Goal: Task Accomplishment & Management: Use online tool/utility

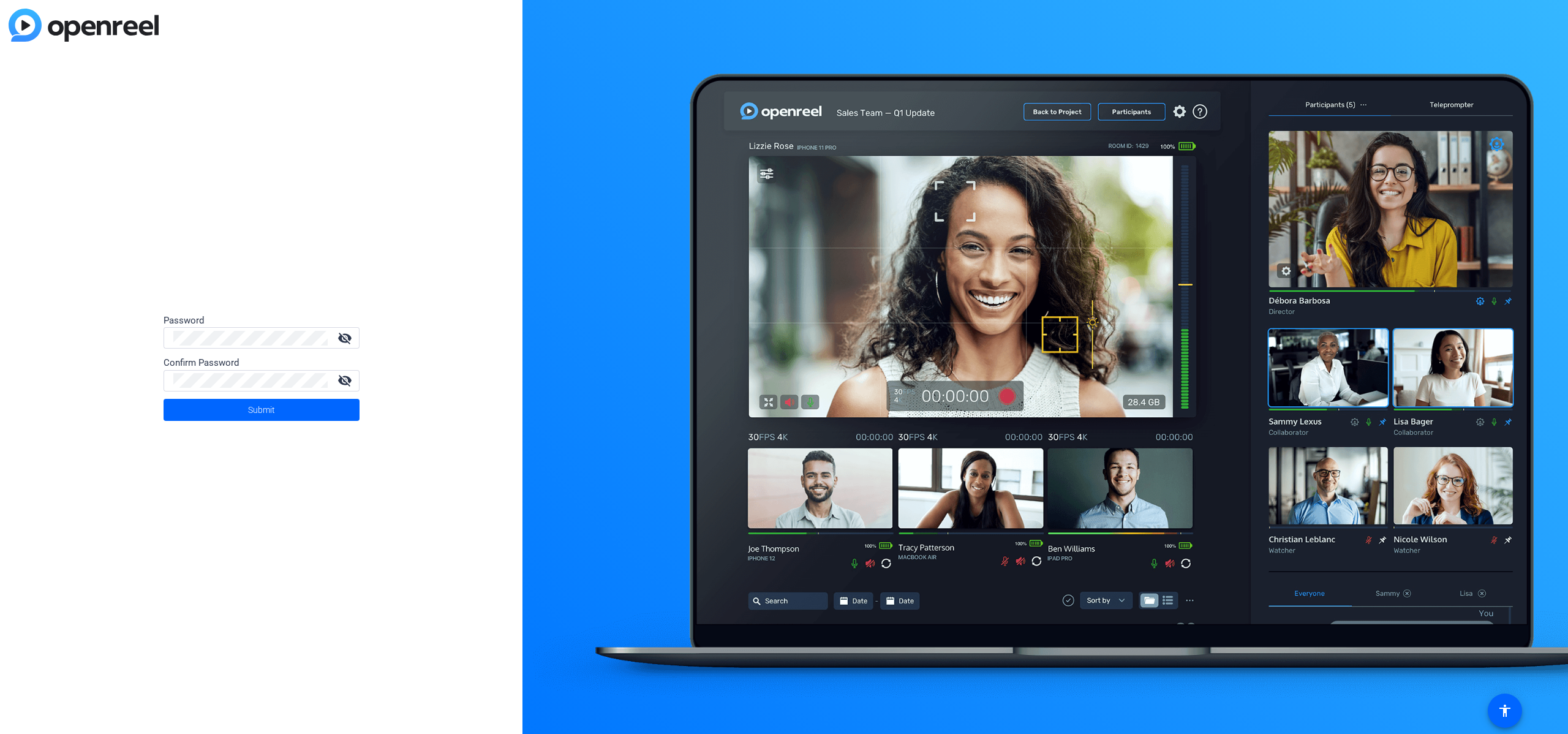
click at [263, 289] on div "Password visibility_off Confirm Password visibility_off Submit" at bounding box center [261, 367] width 523 height 734
click at [250, 346] on div at bounding box center [250, 338] width 154 height 22
click at [164, 399] on button "Submit" at bounding box center [262, 410] width 196 height 22
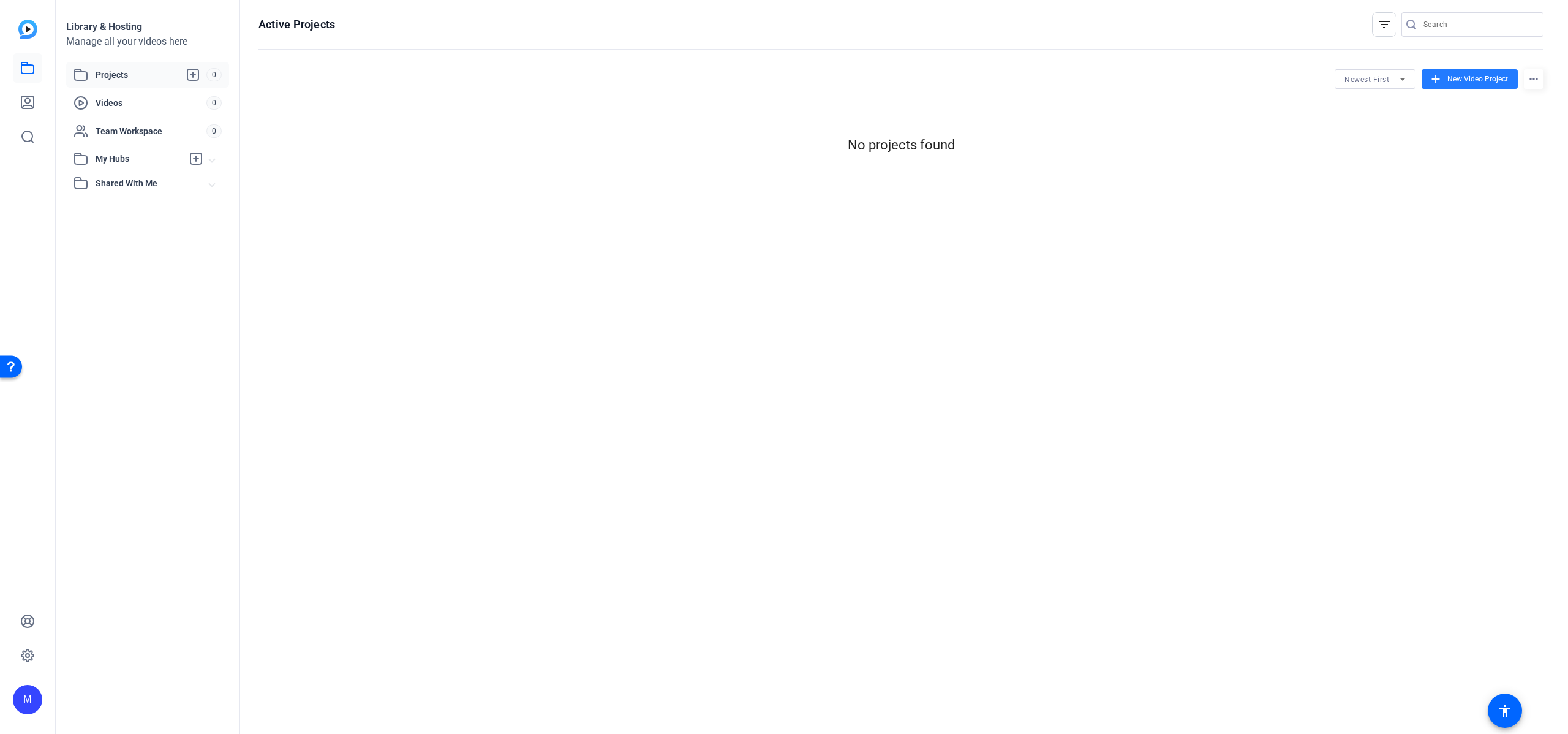
click at [1473, 88] on span at bounding box center [1469, 79] width 96 height 30
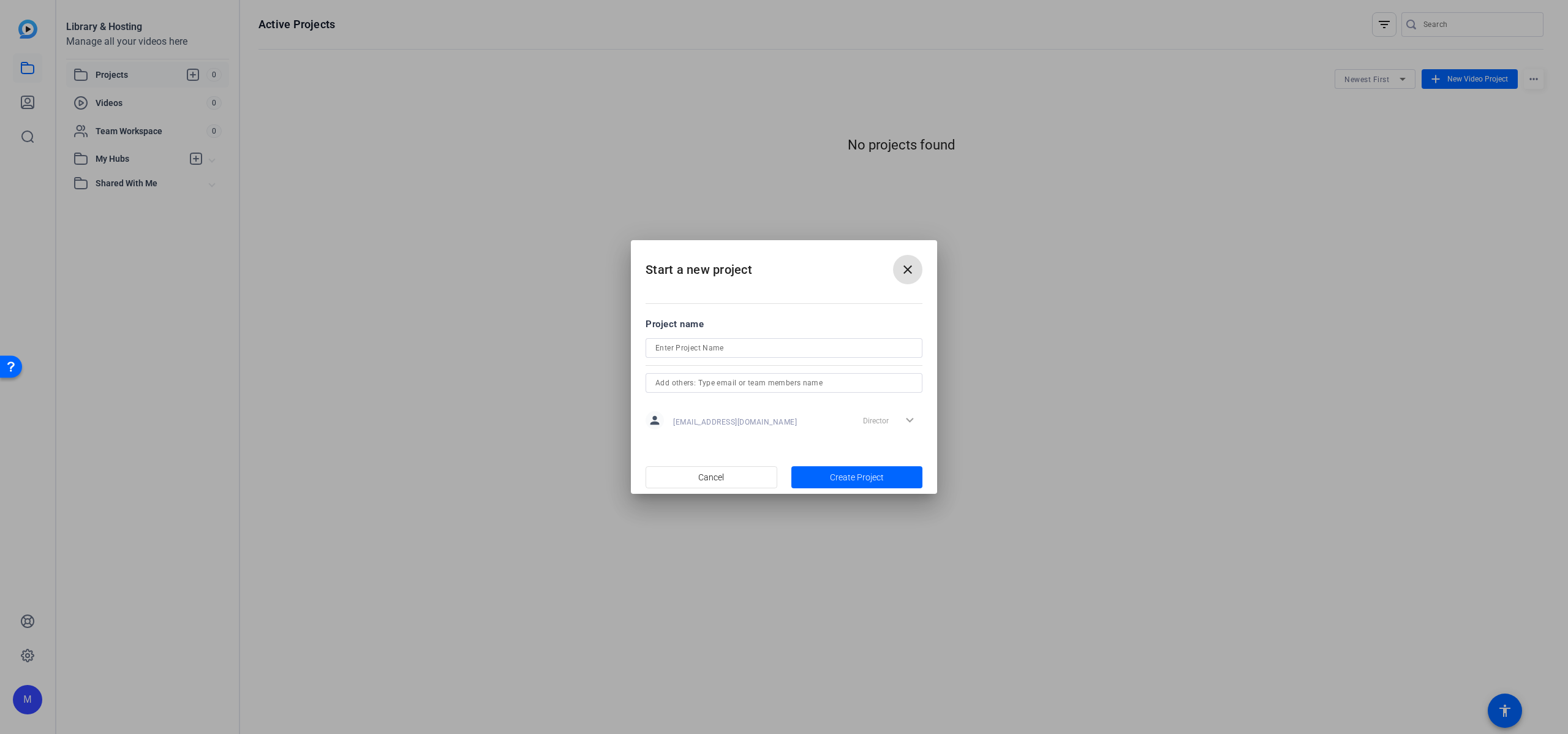
click at [907, 276] on mat-icon "close" at bounding box center [908, 270] width 14 height 15
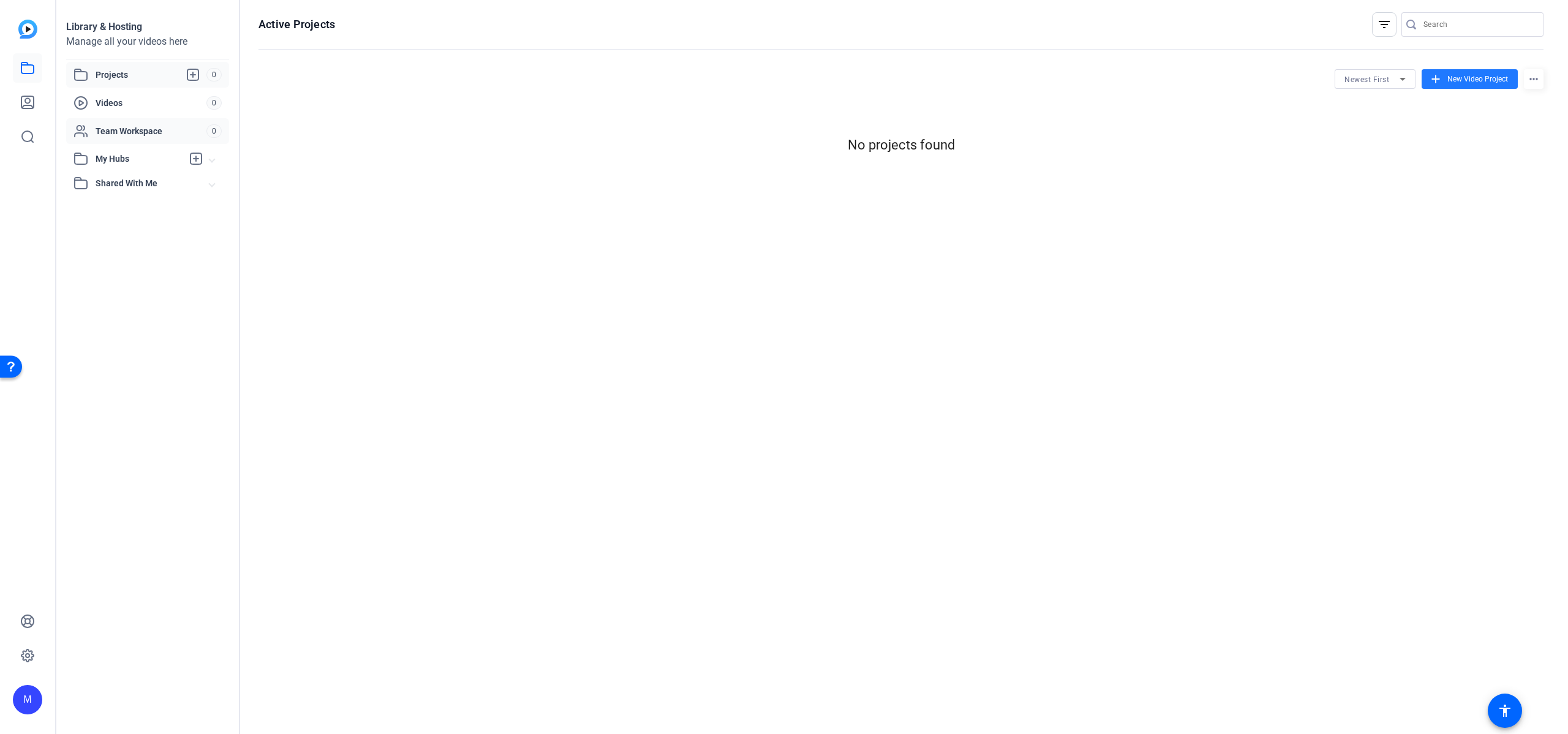
click at [128, 126] on span "Team Workspace" at bounding box center [151, 131] width 111 height 12
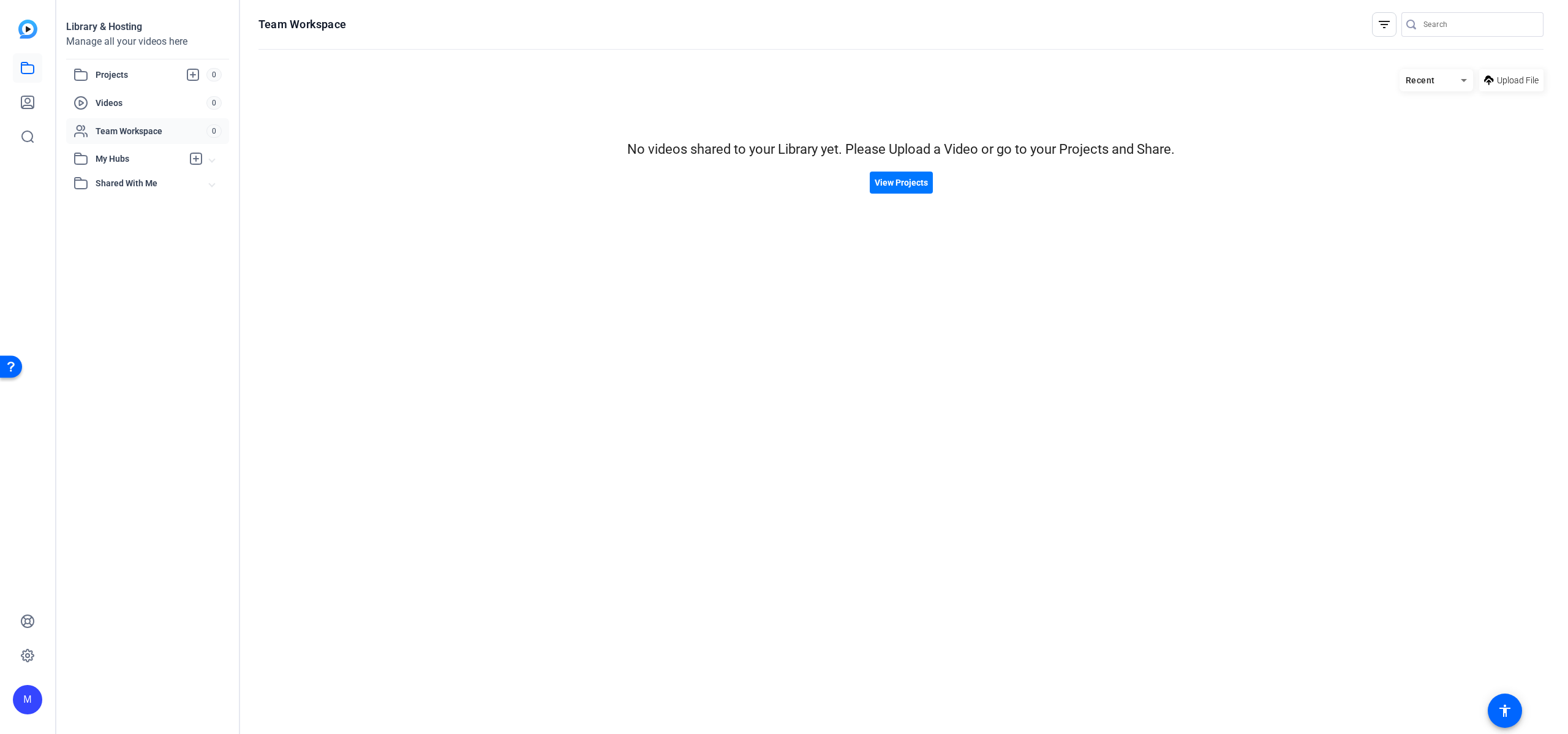
click at [110, 189] on div "Shared With Me" at bounding box center [141, 184] width 136 height 15
click at [111, 163] on span "My Hubs" at bounding box center [139, 159] width 87 height 13
click at [34, 104] on icon at bounding box center [28, 102] width 14 height 15
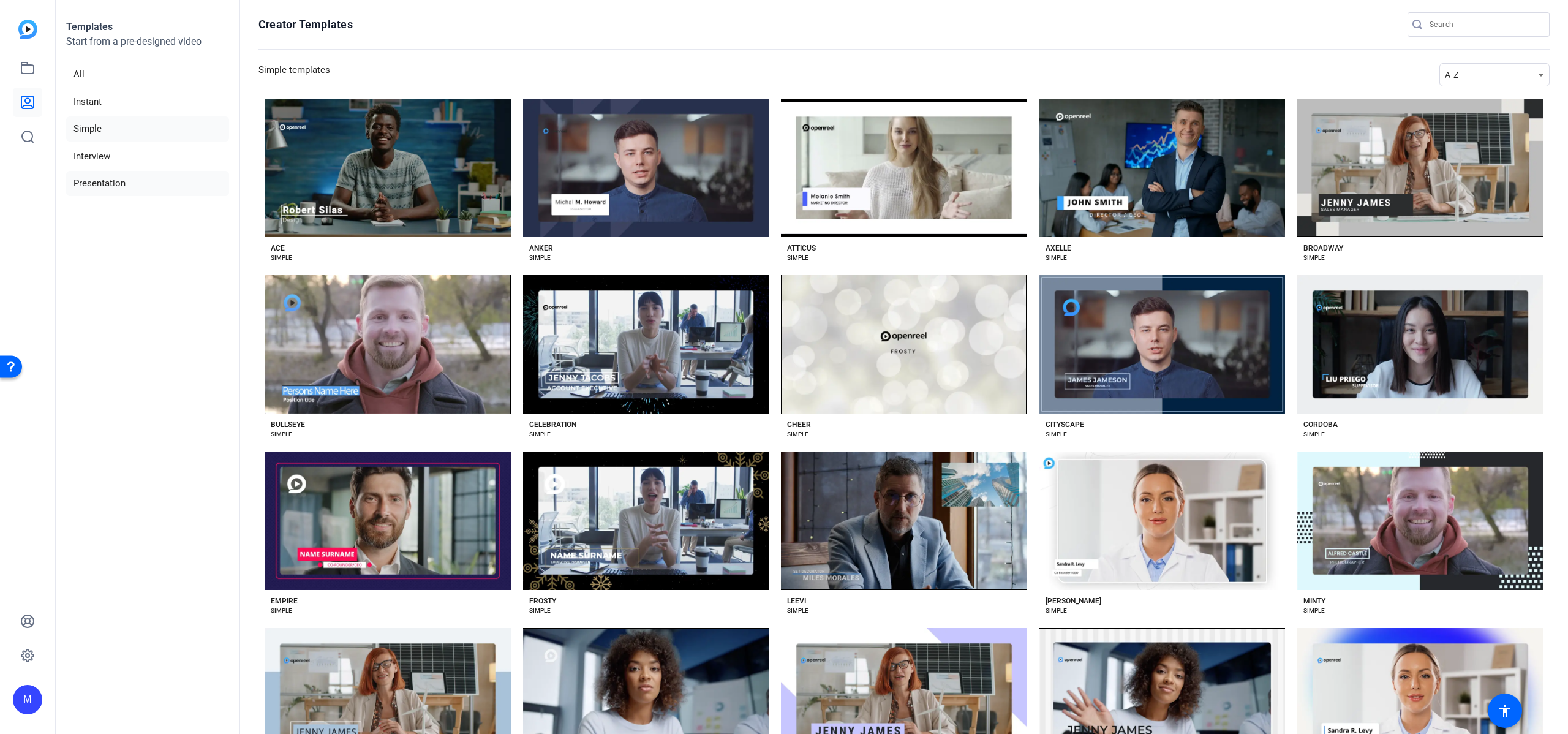
click at [99, 181] on li "Presentation" at bounding box center [147, 184] width 163 height 25
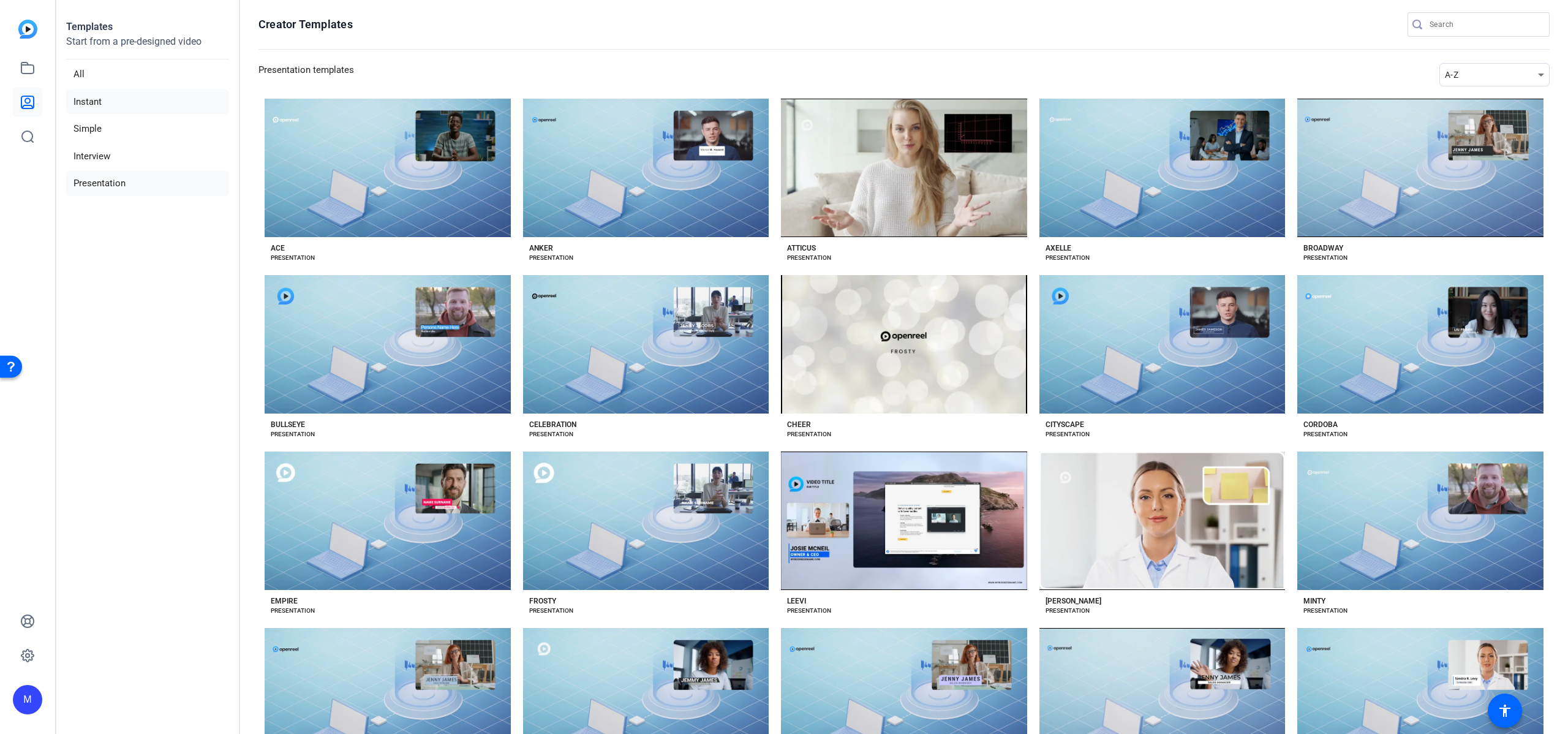
click at [102, 104] on li "Instant" at bounding box center [147, 102] width 163 height 25
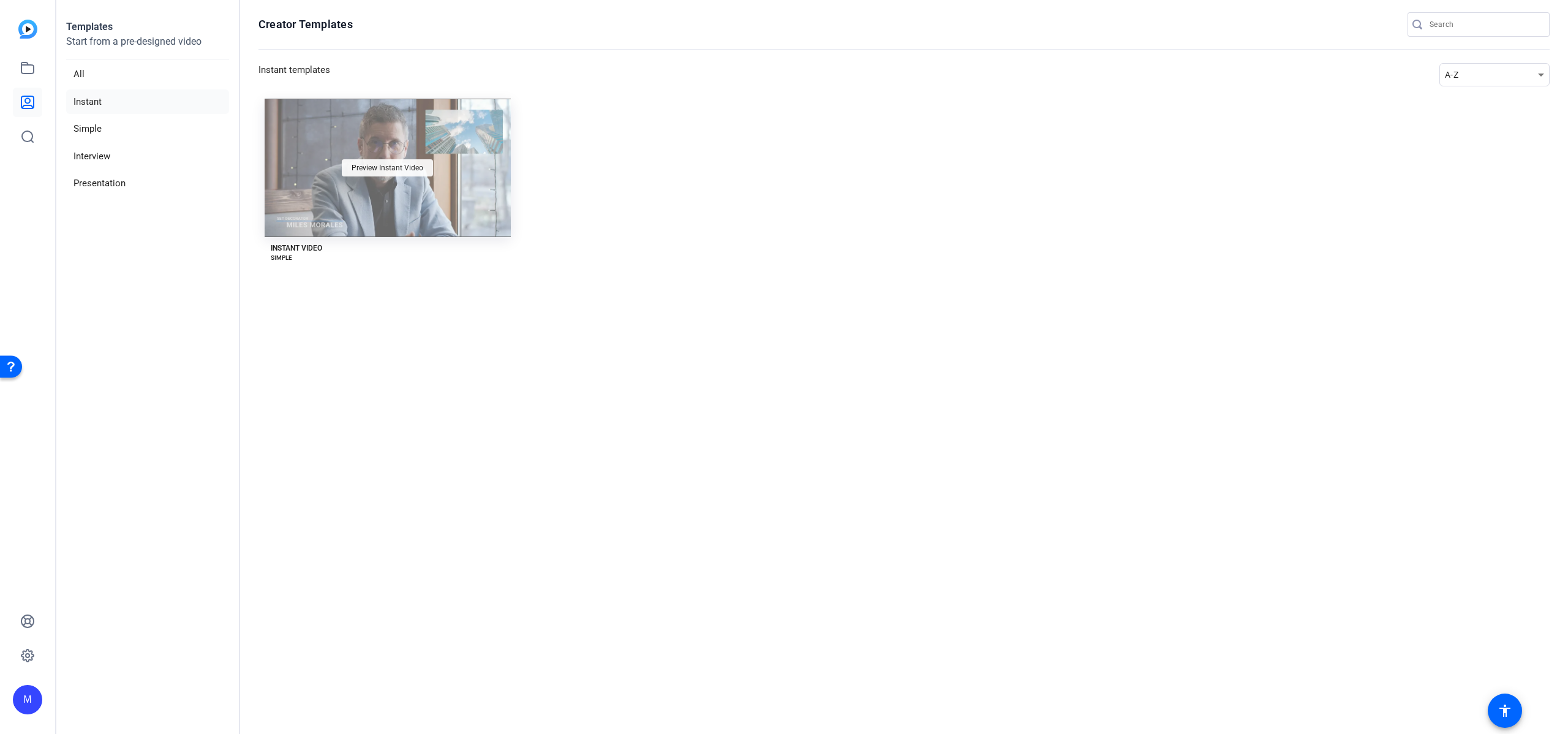
click at [406, 168] on span "Preview Instant Video" at bounding box center [387, 168] width 72 height 7
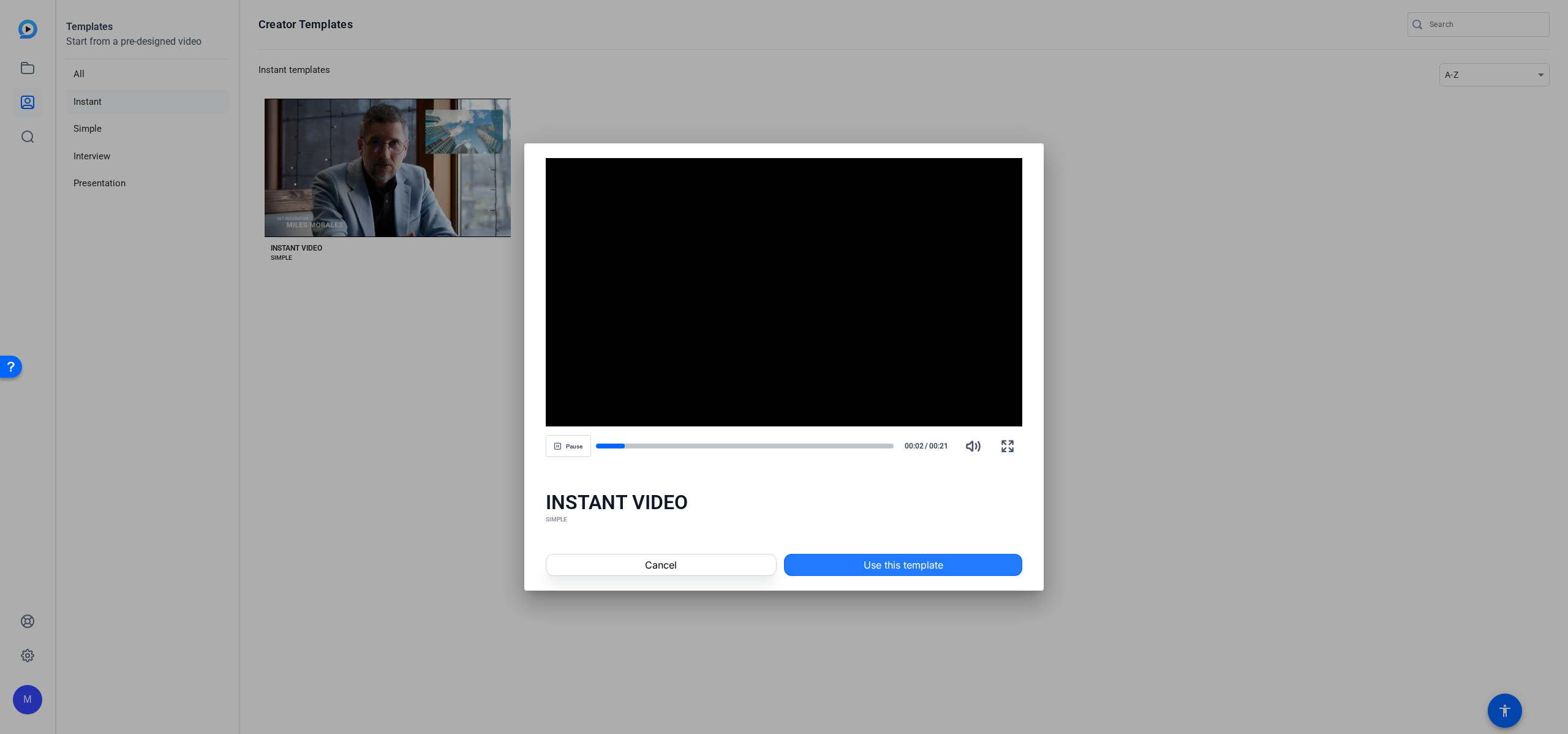
click at [870, 559] on span "Use this template" at bounding box center [903, 565] width 80 height 15
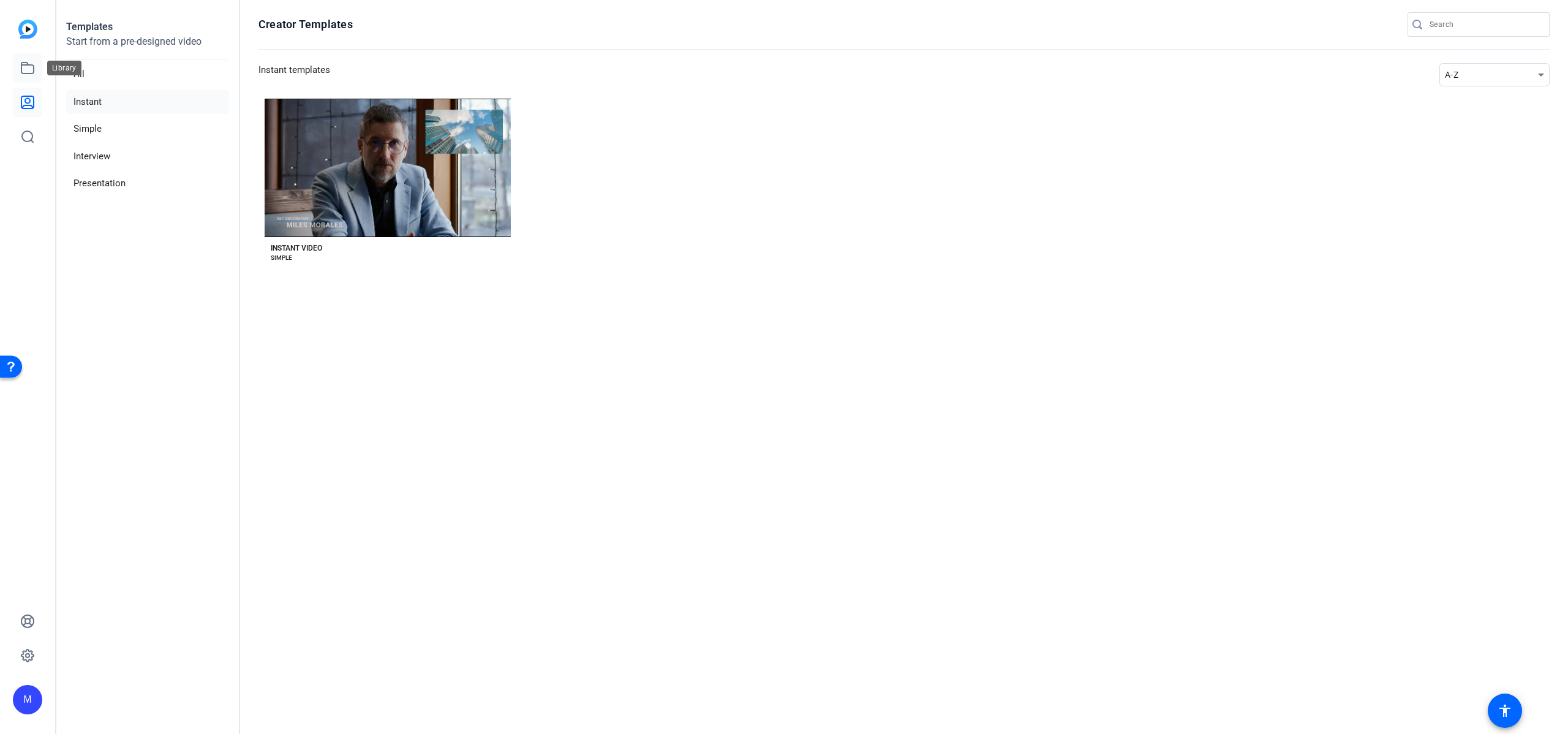
click at [18, 65] on link at bounding box center [28, 68] width 30 height 30
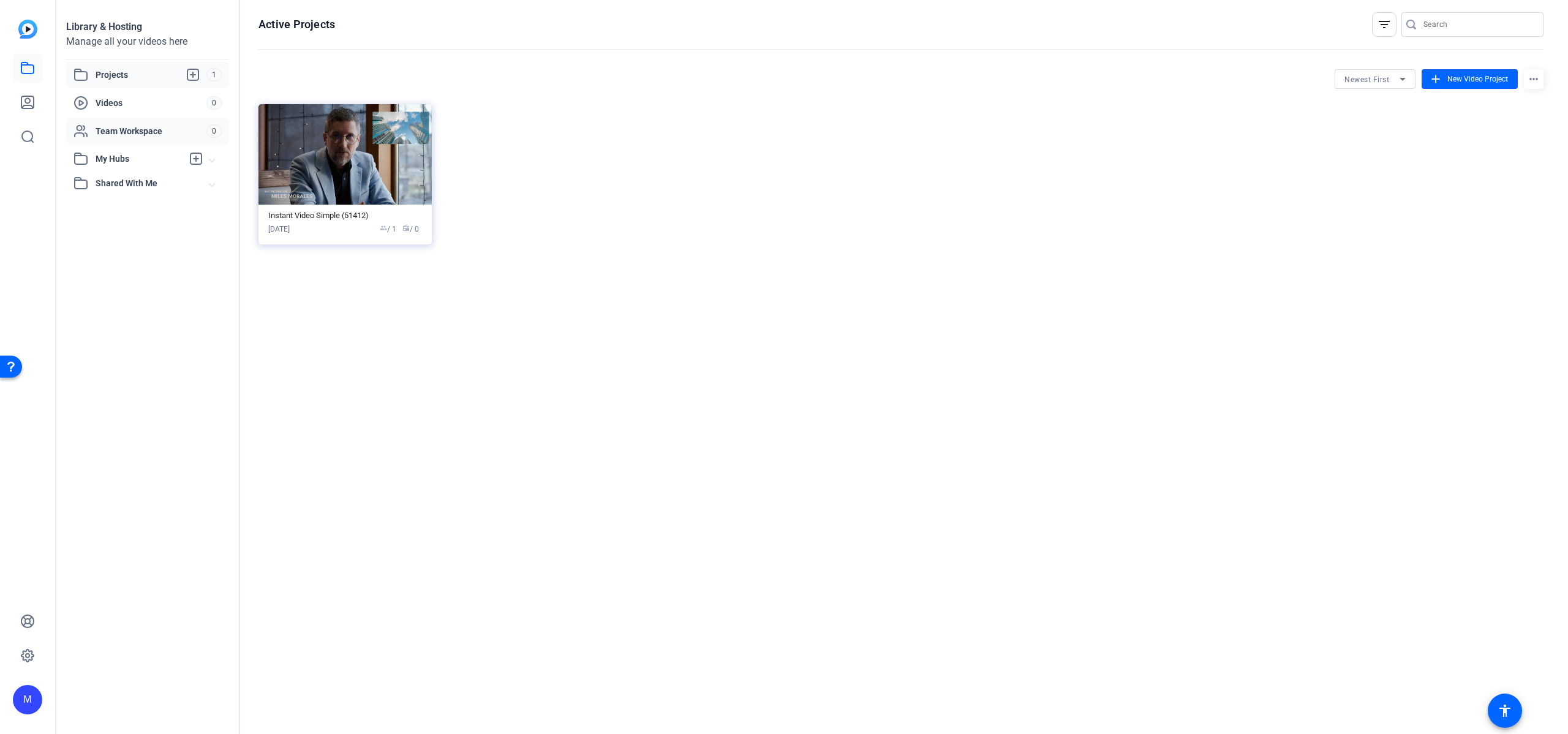
click at [129, 135] on span "Team Workspace" at bounding box center [151, 131] width 111 height 12
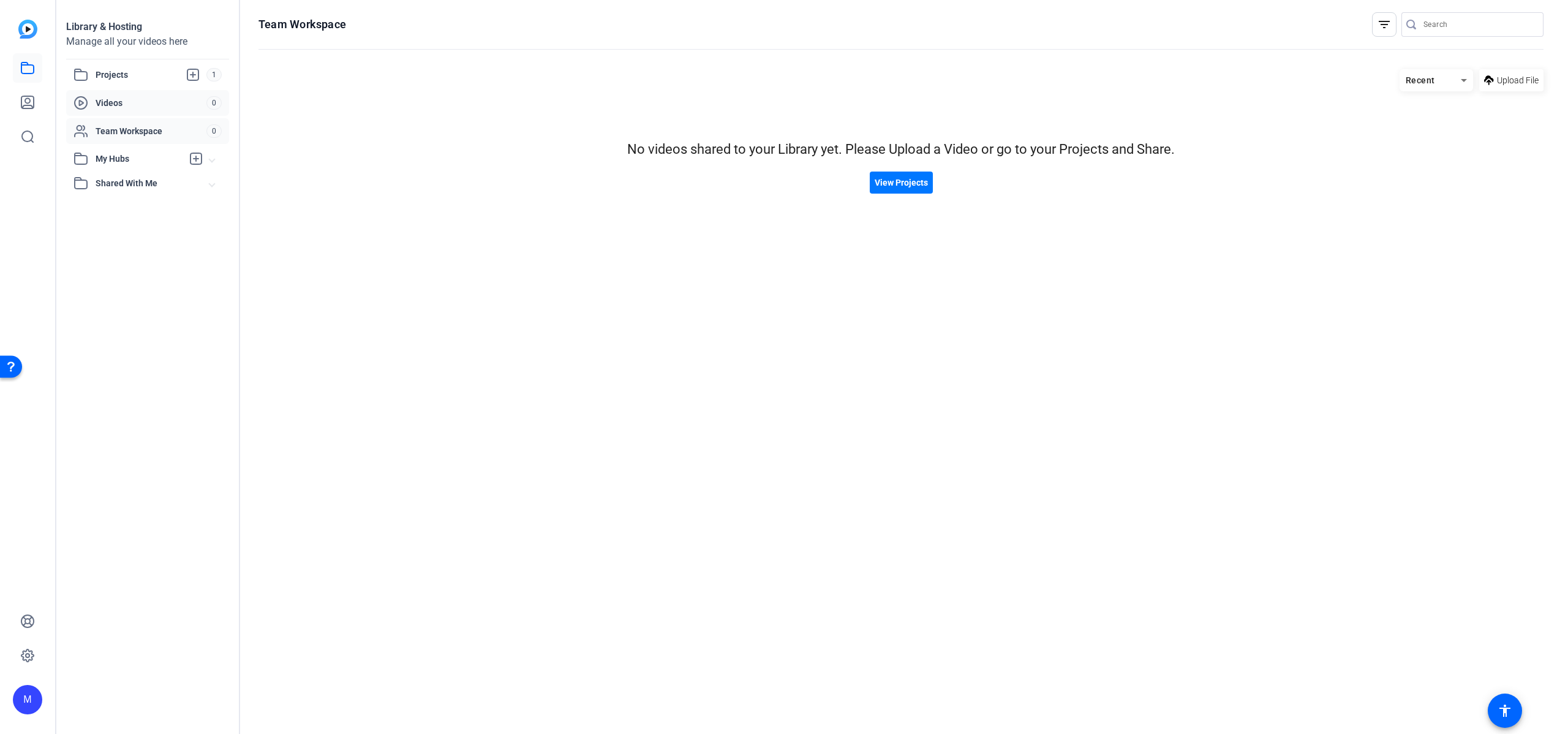
click at [84, 90] on div "Videos 0" at bounding box center [147, 102] width 163 height 25
click at [107, 88] on div "Projects 1 Videos 0 Team Workspace 0 My Hubs No hubs available Shared With Me N…" at bounding box center [147, 128] width 163 height 133
click at [109, 80] on span "Projects" at bounding box center [151, 75] width 111 height 15
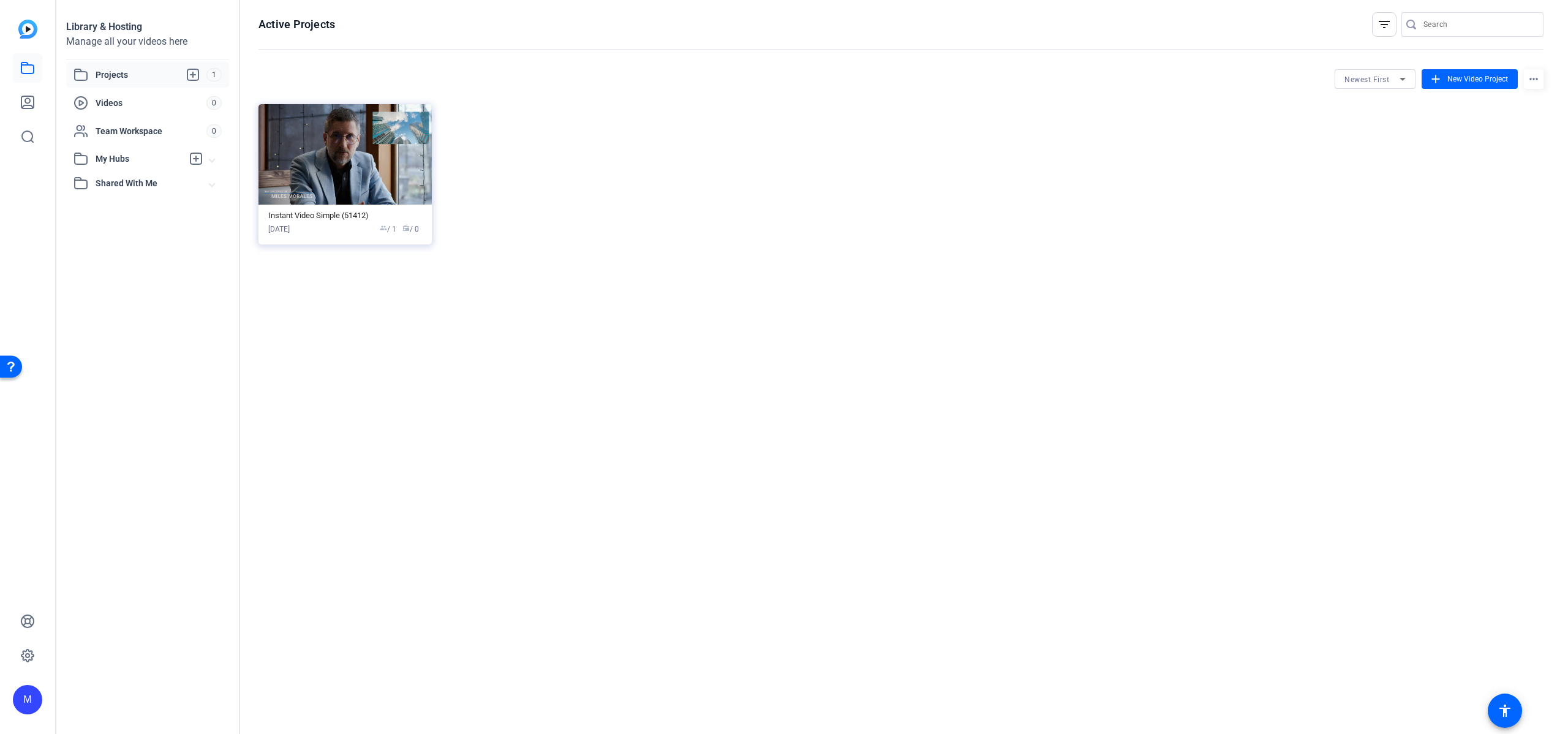
click at [100, 191] on mat-expansion-panel-header "Shared With Me" at bounding box center [147, 184] width 163 height 25
click at [22, 101] on icon at bounding box center [28, 102] width 14 height 15
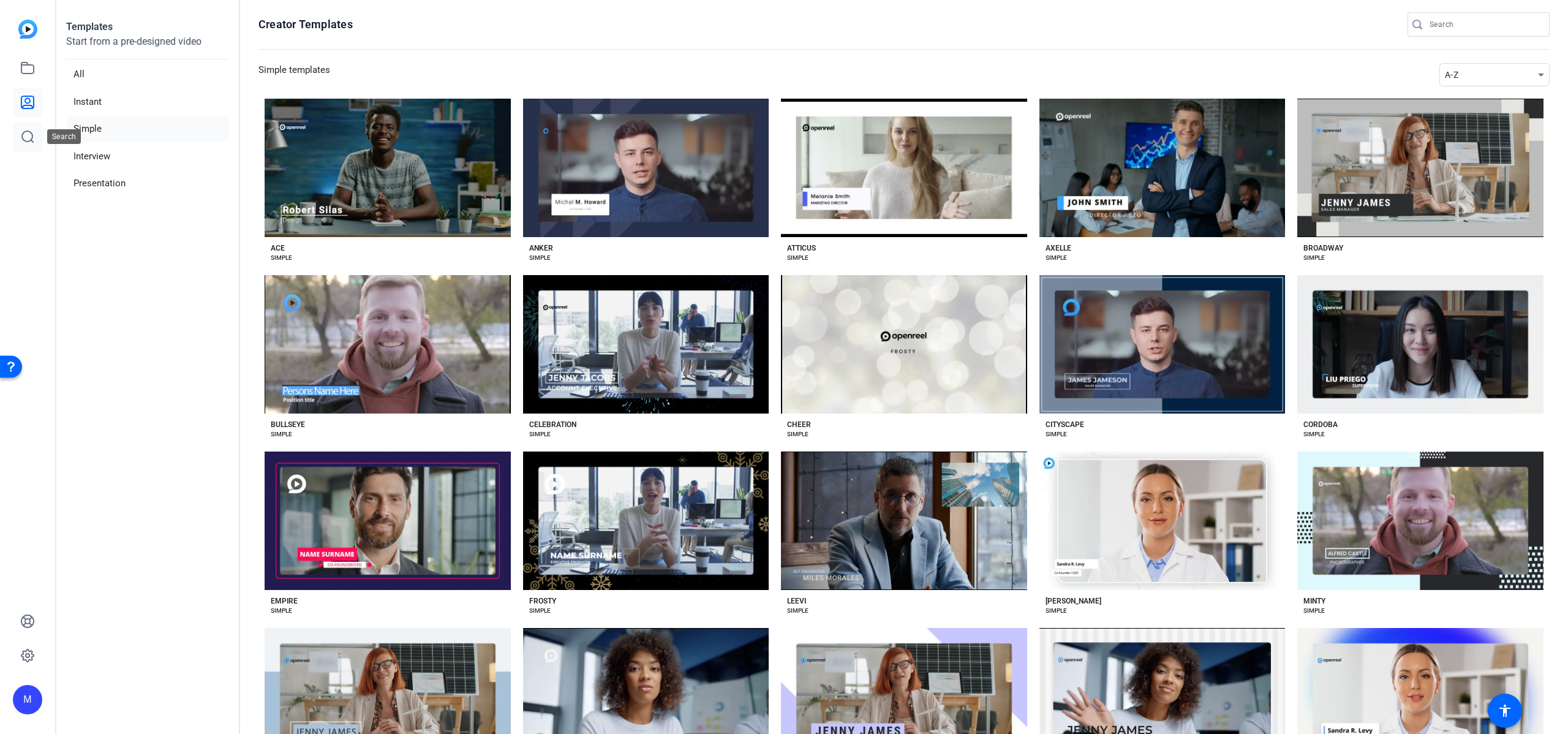
click at [28, 139] on icon at bounding box center [28, 136] width 14 height 15
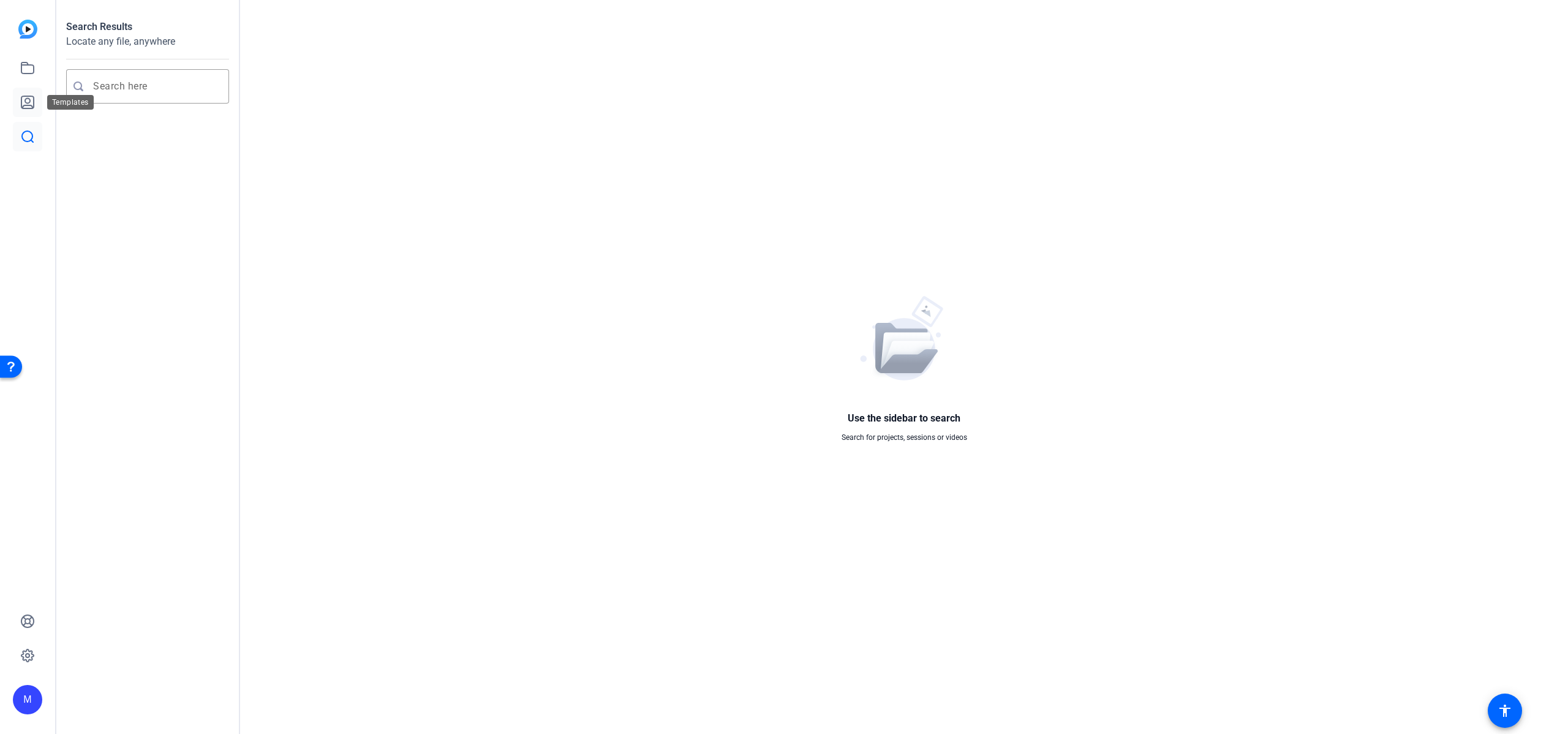
click at [31, 106] on icon at bounding box center [28, 102] width 12 height 12
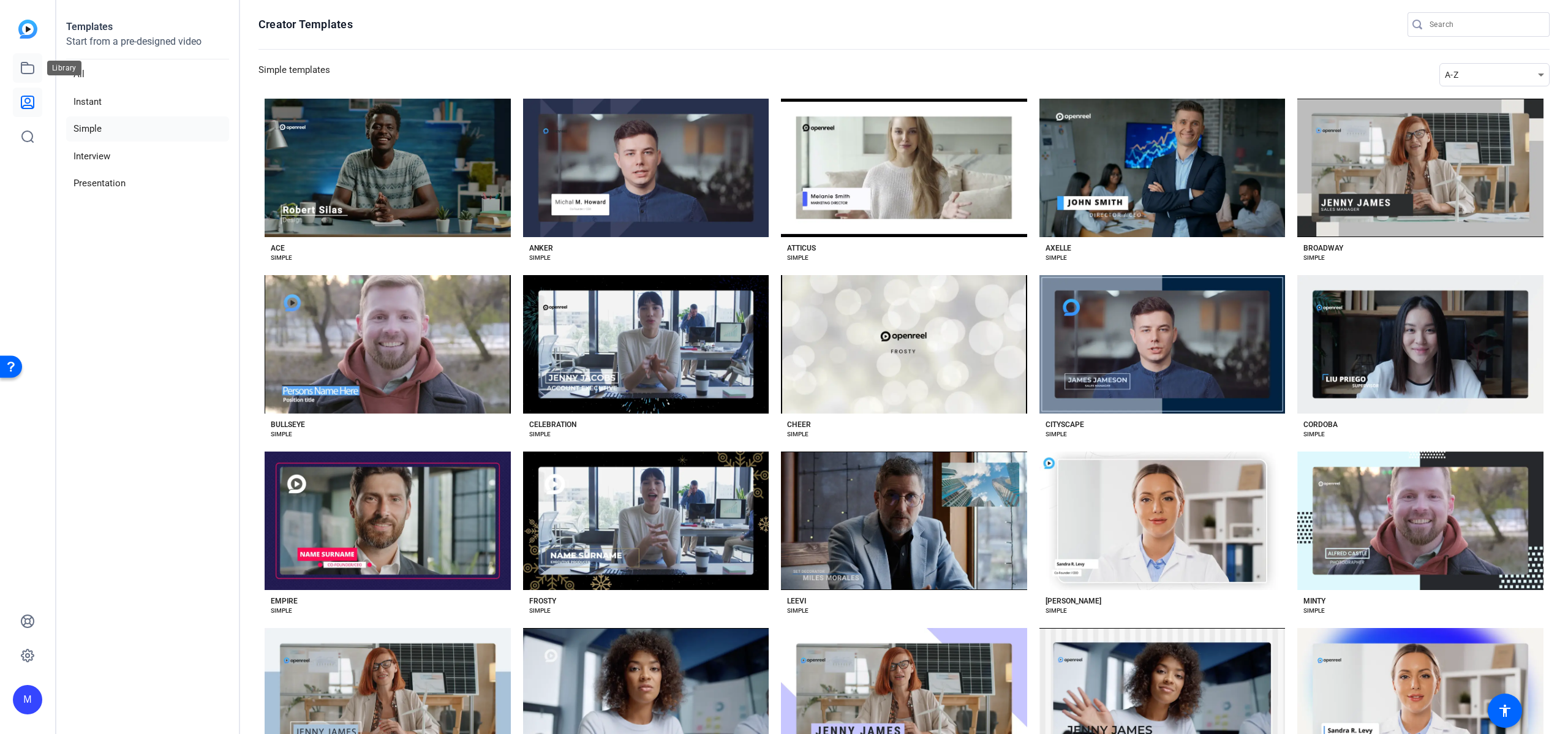
click at [26, 69] on icon at bounding box center [28, 68] width 14 height 15
